Goal: Task Accomplishment & Management: Complete application form

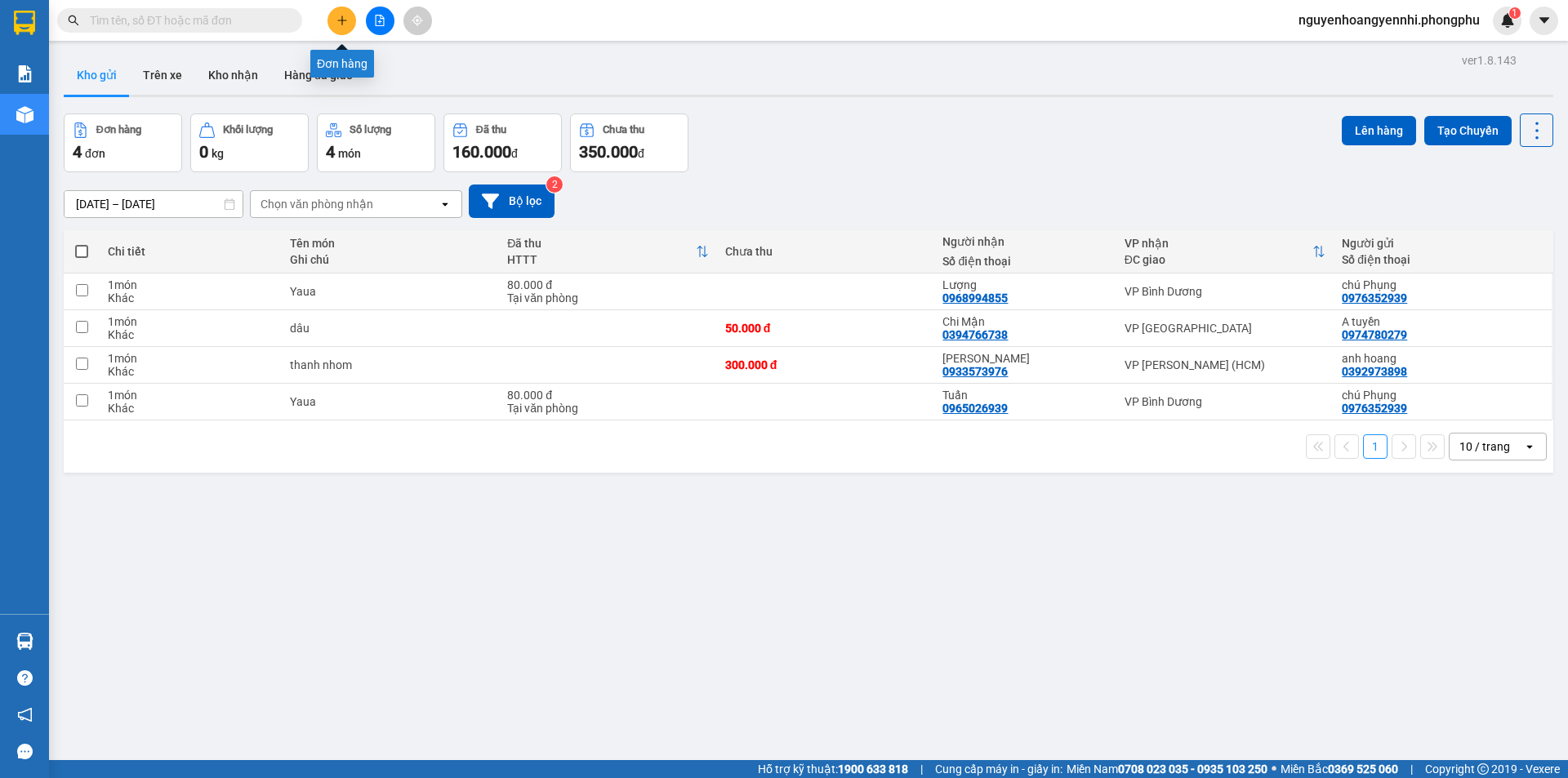
click at [343, 23] on icon "plus" at bounding box center [342, 20] width 11 height 11
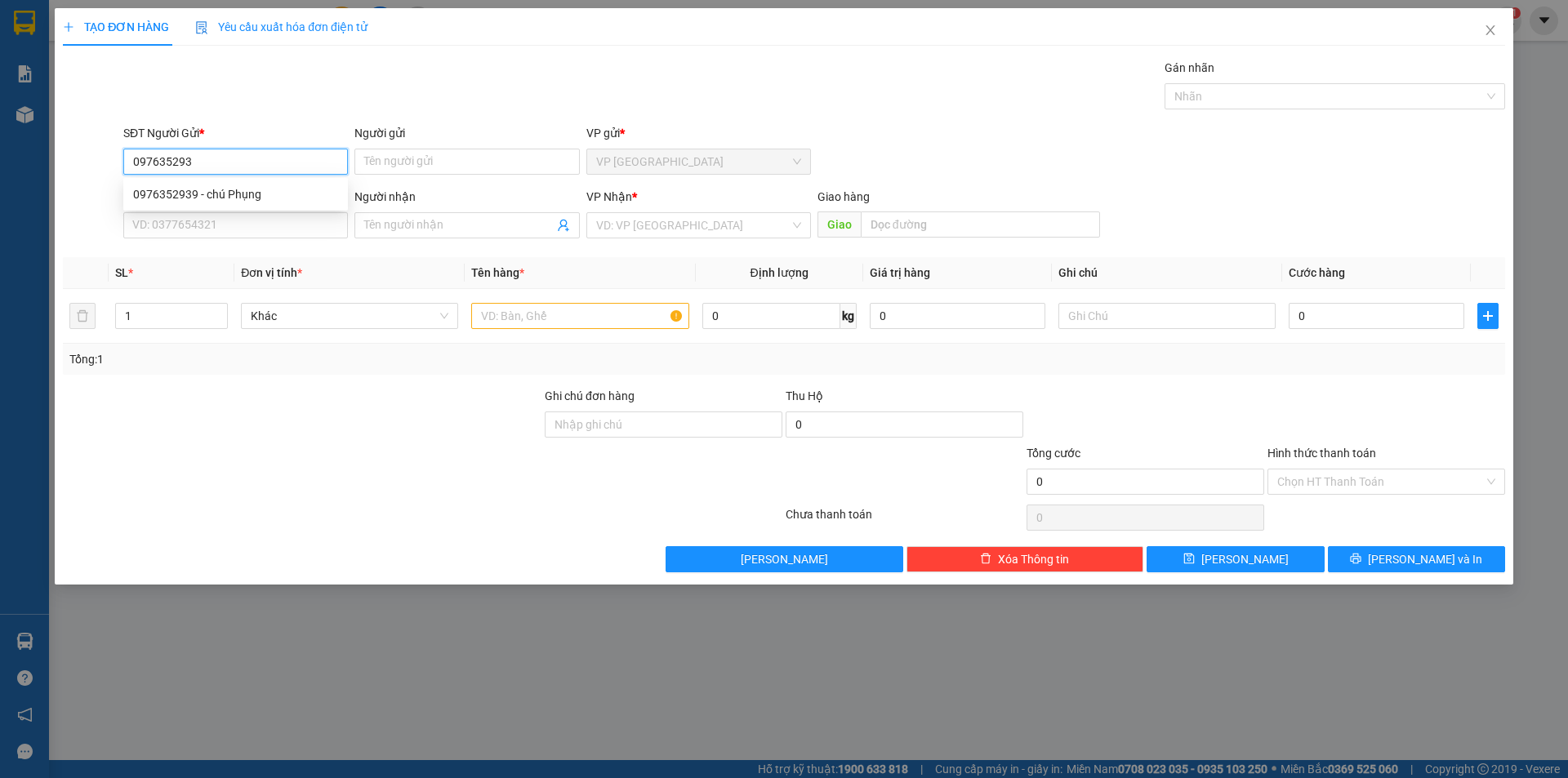
type input "0976352939"
click at [285, 192] on div "0976352939 - chú Phụng" at bounding box center [236, 193] width 205 height 18
type input "chú Phụng"
type input "0968994855"
type input "Lượng"
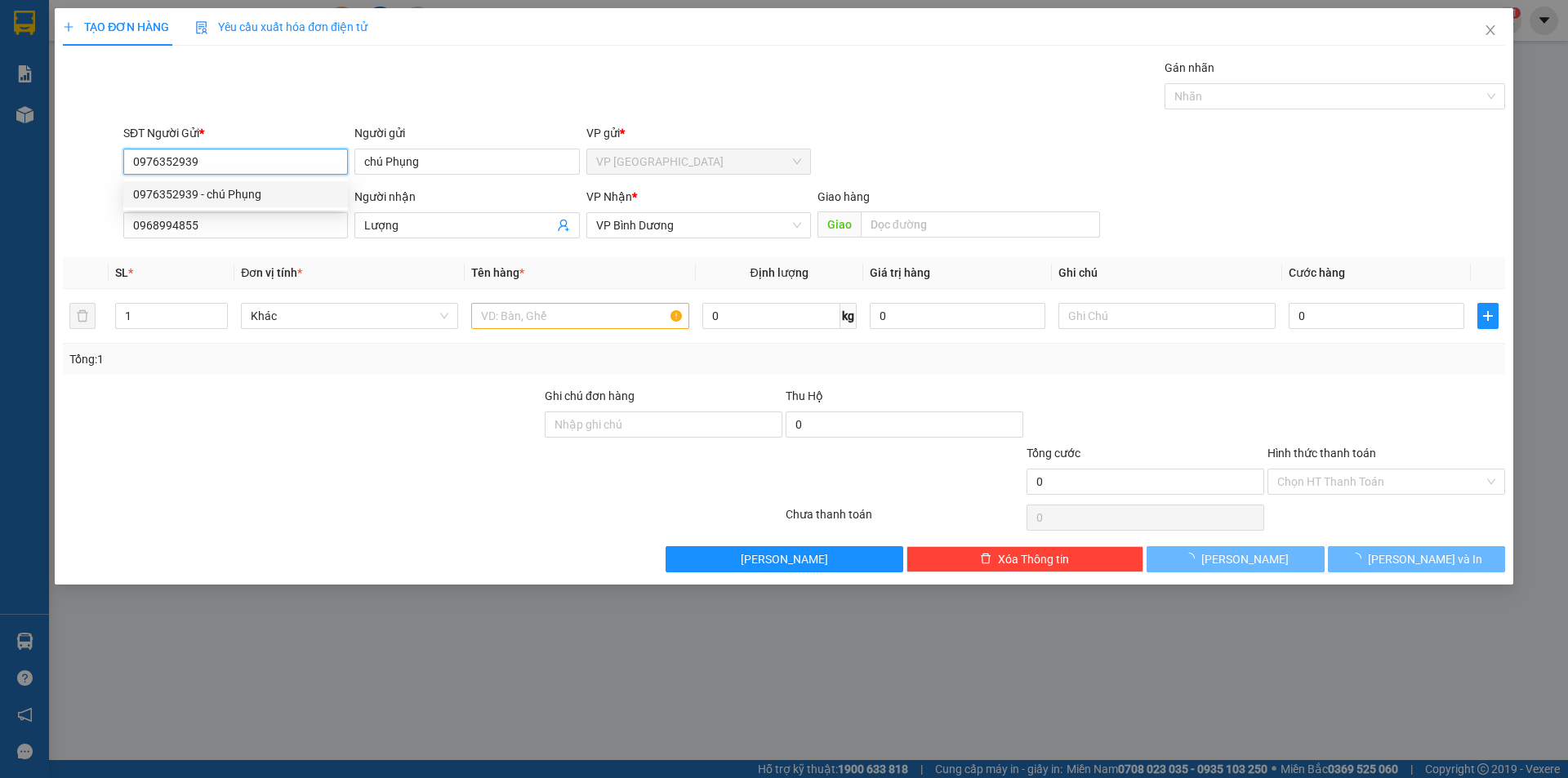
type input "80.000"
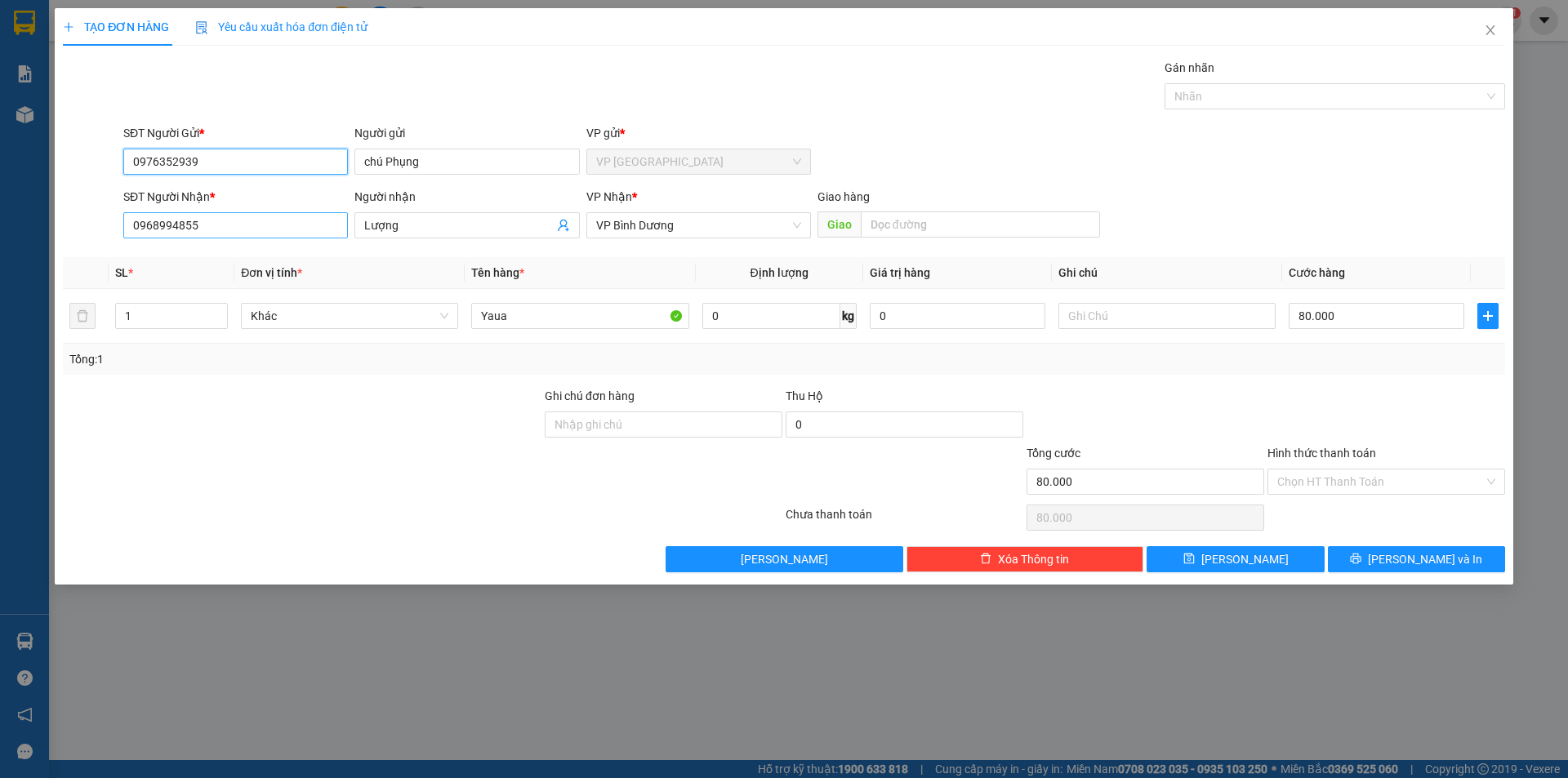
type input "0976352939"
drag, startPoint x: 268, startPoint y: 228, endPoint x: 72, endPoint y: 255, distance: 197.9
click at [72, 255] on div "Transit Pickup Surcharge Ids Transit Deliver Surcharge Ids Transit Deliver Surc…" at bounding box center [784, 315] width 1442 height 513
click at [149, 228] on input "038321326" at bounding box center [235, 225] width 225 height 26
click at [207, 232] on input "0388321326" at bounding box center [235, 225] width 225 height 26
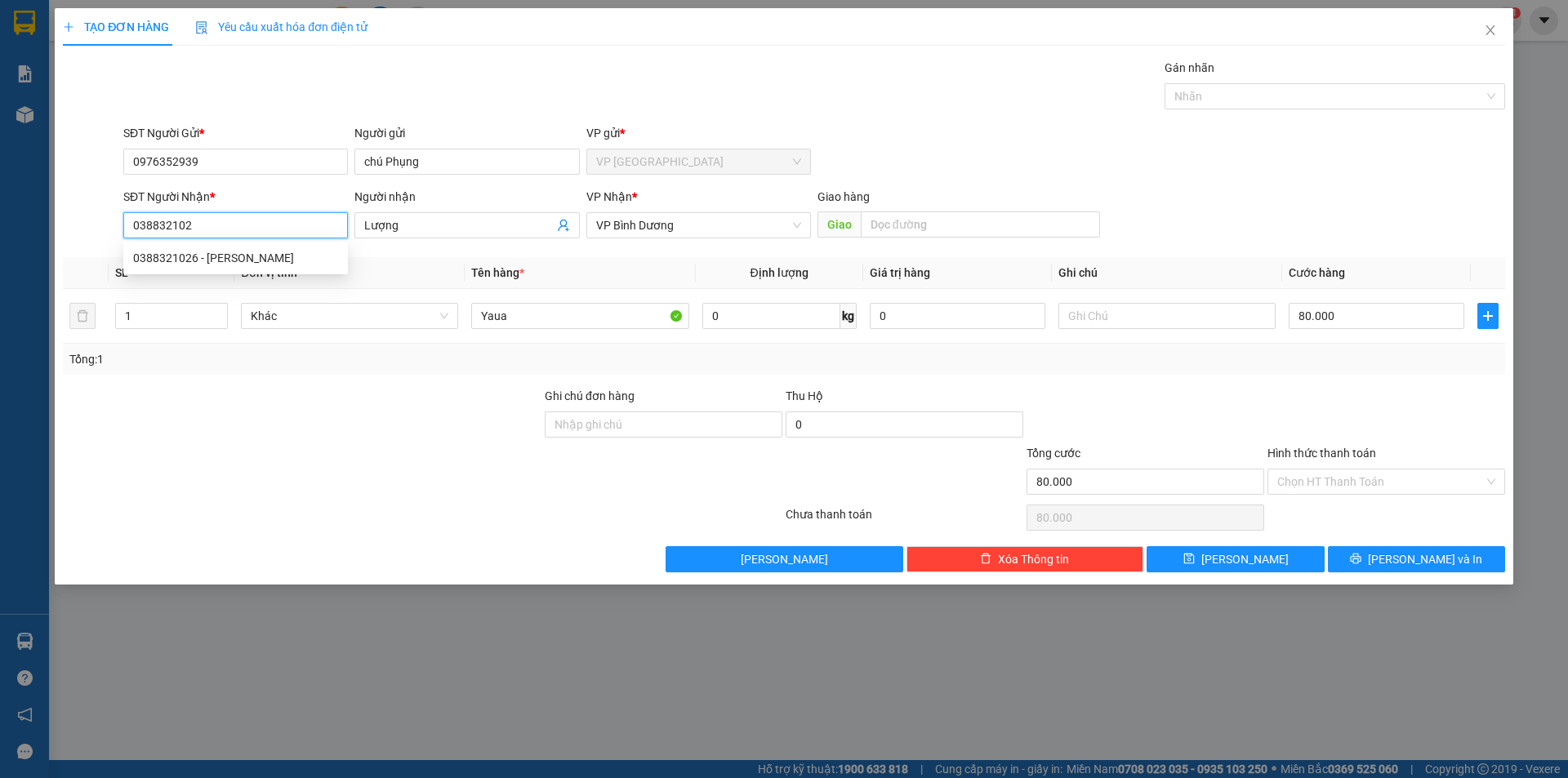
type input "0388321026"
click at [214, 256] on div "0388321026 - cô Hà" at bounding box center [236, 258] width 205 height 18
type input "cô Hà"
type input "0388321026"
click at [306, 443] on div at bounding box center [302, 415] width 482 height 57
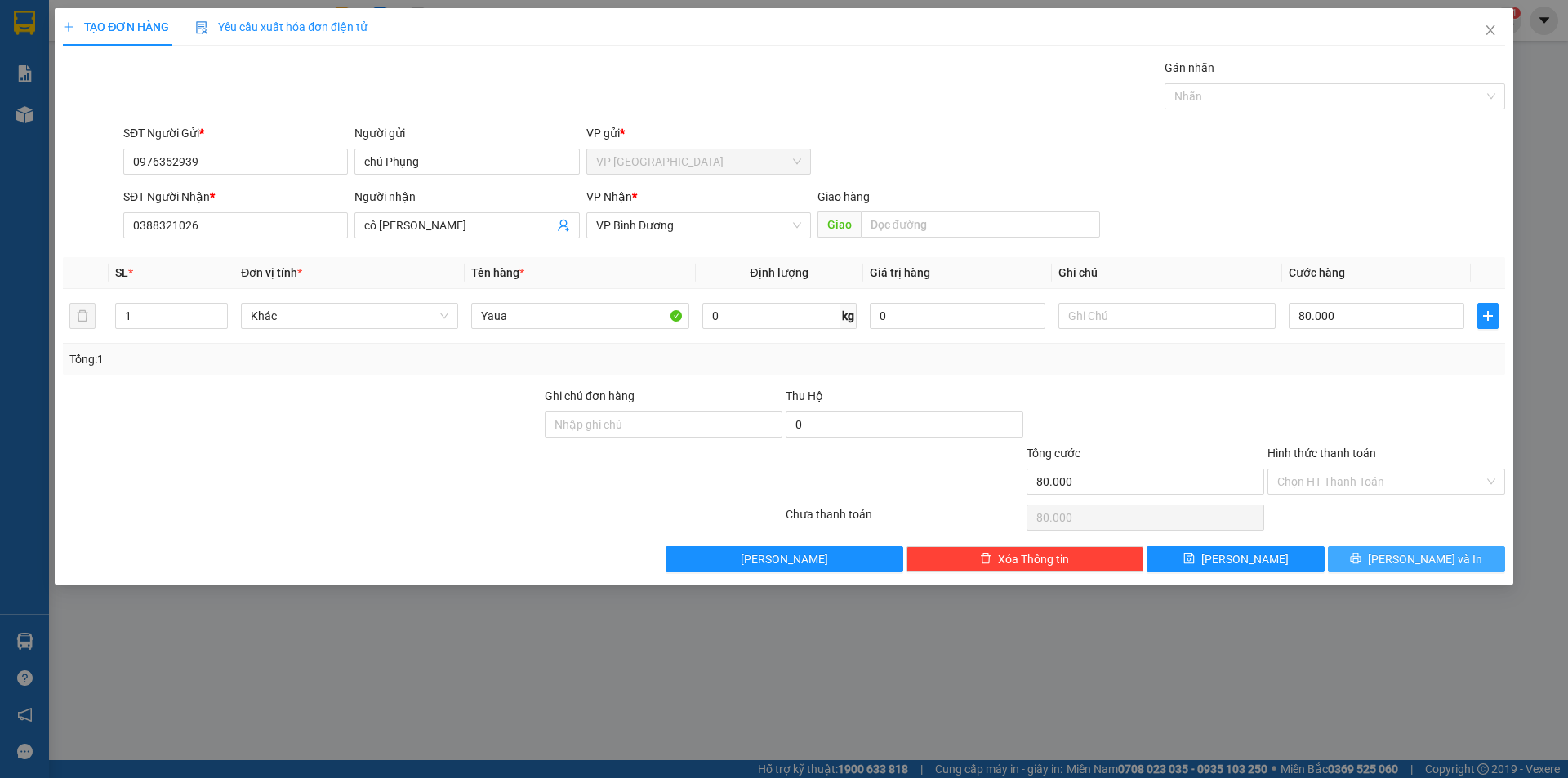
click at [1355, 551] on button "Lưu và In" at bounding box center [1416, 559] width 177 height 26
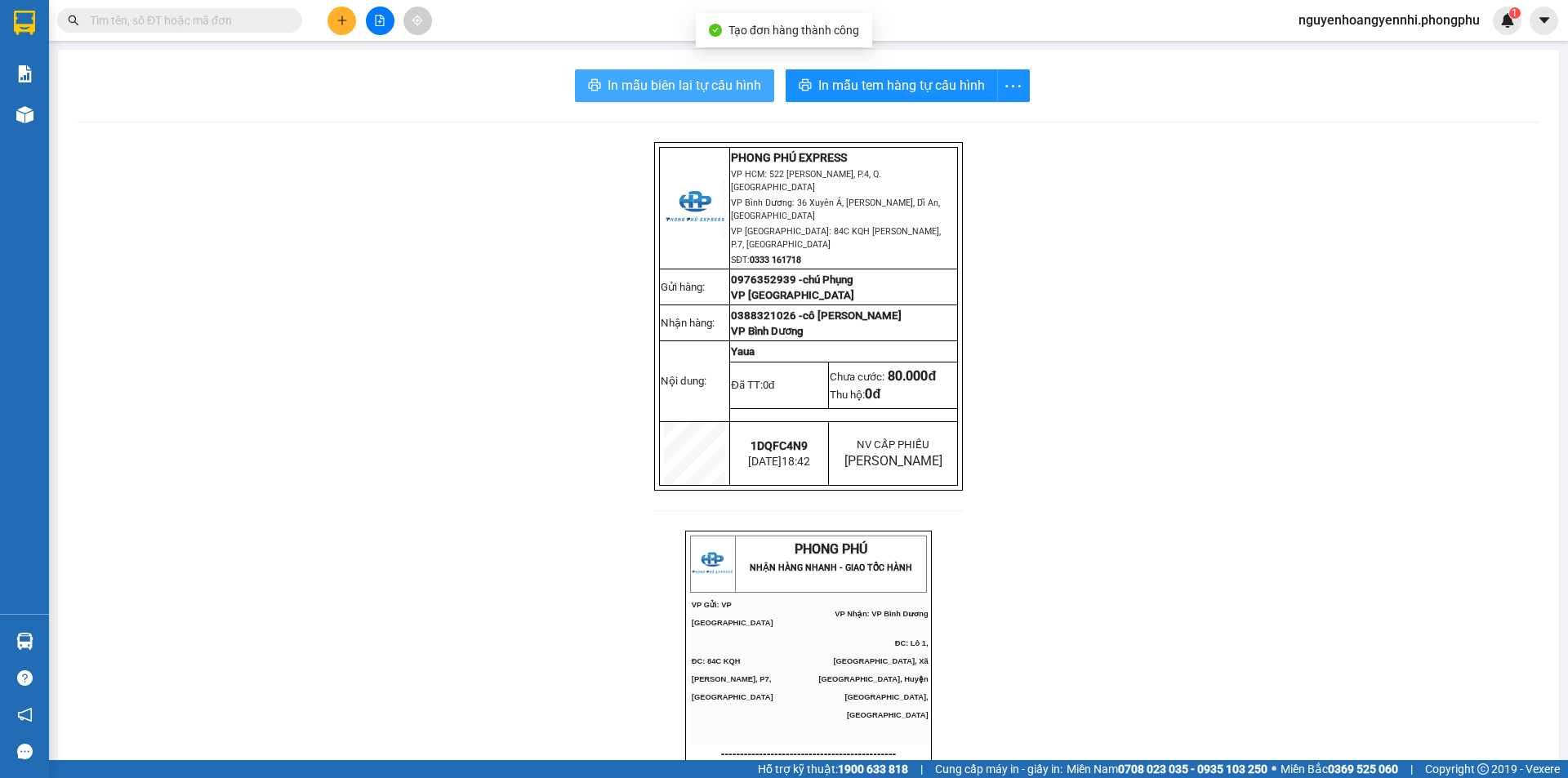
click at [708, 94] on span "In mẫu biên lai tự cấu hình" at bounding box center [684, 86] width 154 height 20
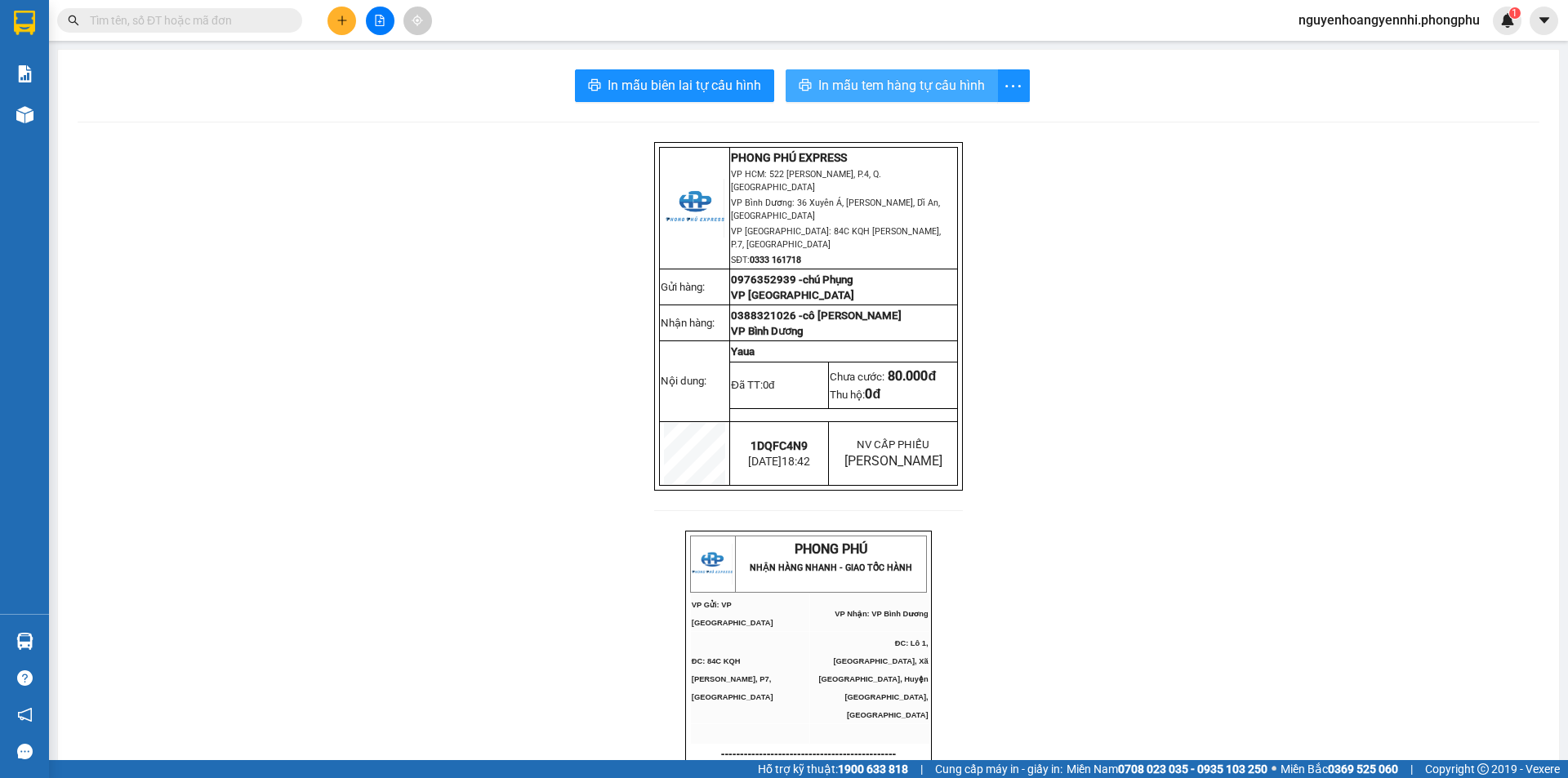
click at [902, 82] on span "In mẫu tem hàng tự cấu hình" at bounding box center [901, 86] width 166 height 20
click at [935, 96] on span "In mẫu tem hàng tự cấu hình" at bounding box center [901, 86] width 166 height 20
